Goal: Check status

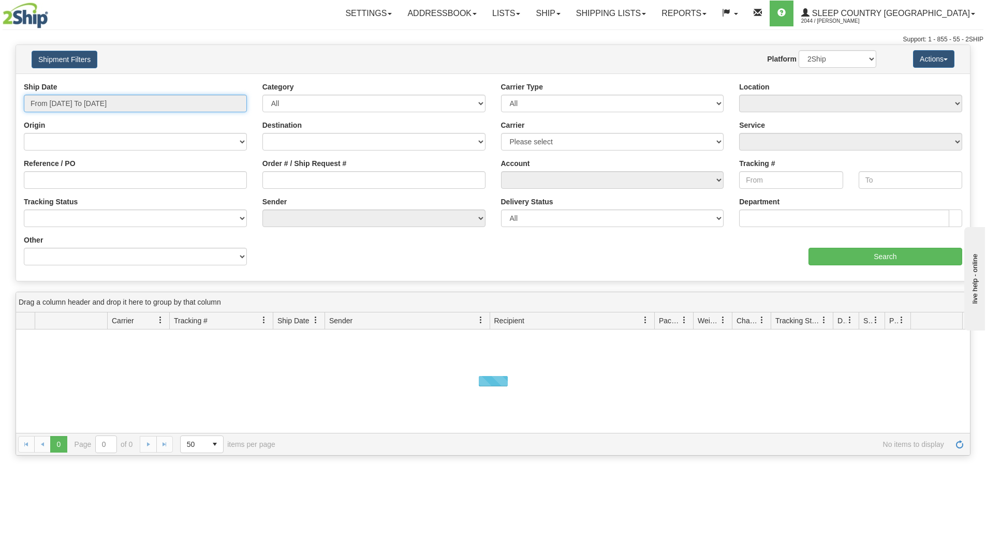
drag, startPoint x: 129, startPoint y: 103, endPoint x: 118, endPoint y: 117, distance: 17.7
click at [129, 103] on input "From [DATE] To [DATE]" at bounding box center [135, 104] width 223 height 18
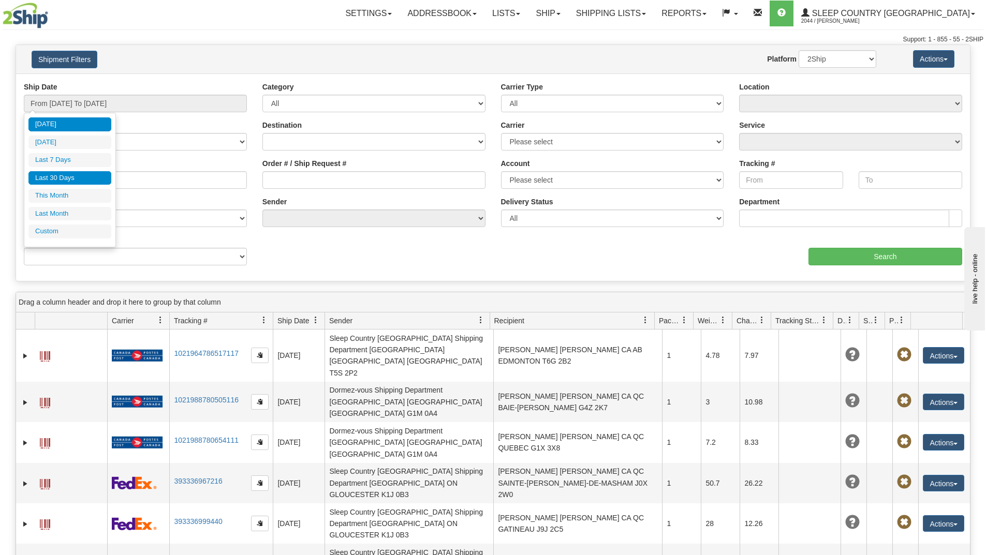
click at [62, 178] on li "Last 30 Days" at bounding box center [69, 178] width 83 height 14
type input "From [DATE] To [DATE]"
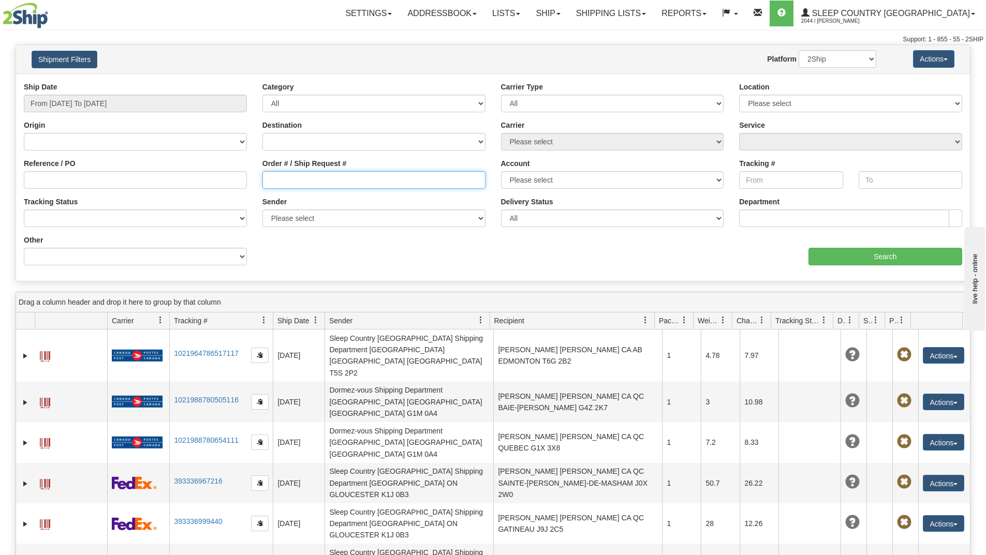
click at [288, 178] on input "Order # / Ship Request #" at bounding box center [373, 180] width 223 height 18
paste input "9002I095269"
type input "9002I095269"
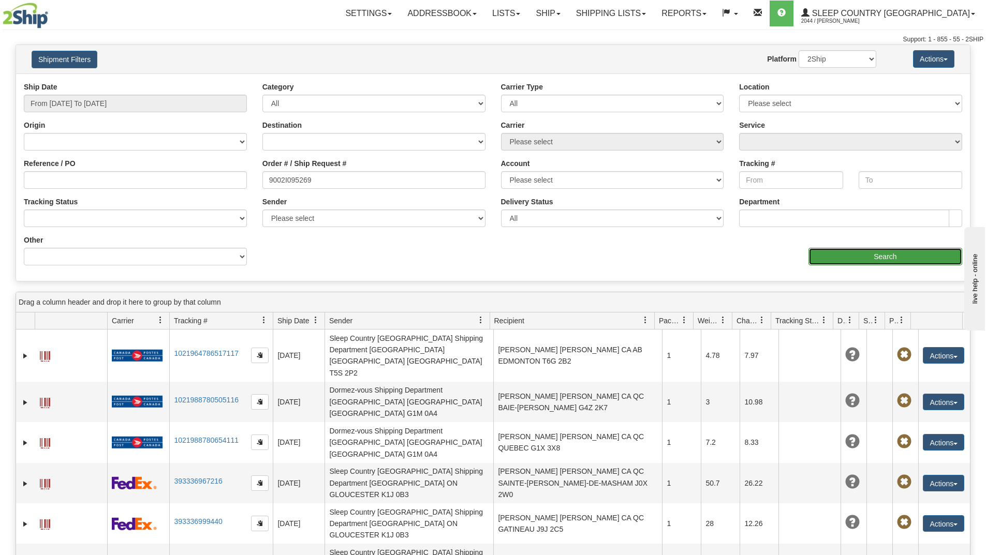
click at [830, 258] on input "Search" at bounding box center [885, 257] width 154 height 18
